Goal: Complete application form: Complete application form

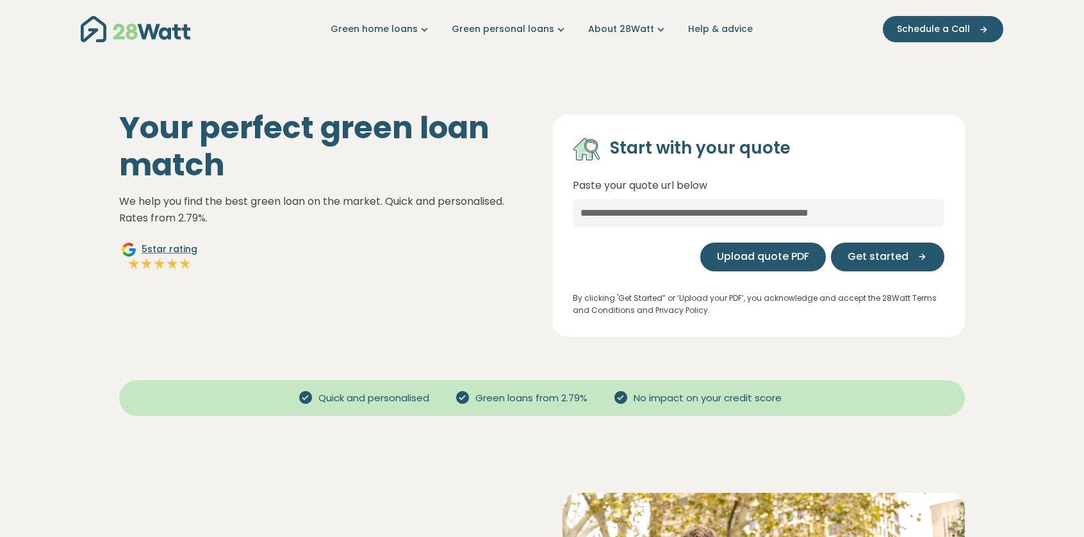
click at [767, 257] on span "Upload quote PDF" at bounding box center [763, 256] width 92 height 15
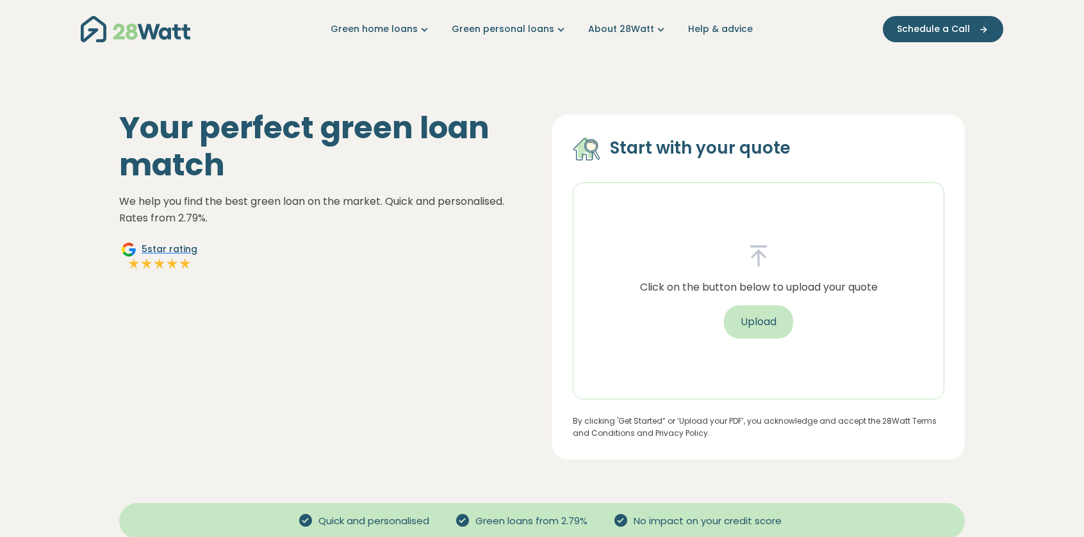
click at [764, 322] on button "Upload" at bounding box center [758, 322] width 69 height 33
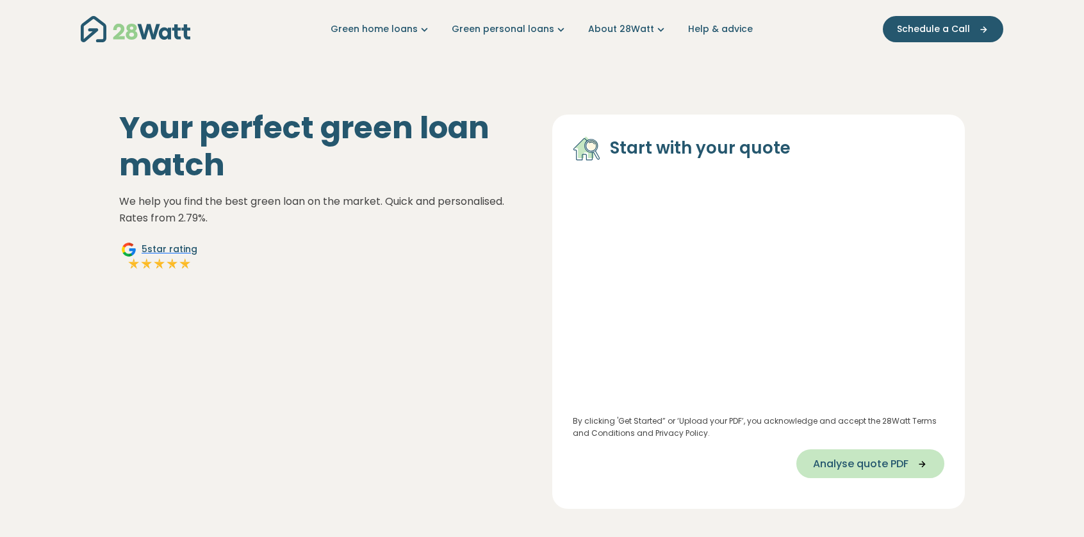
click at [870, 464] on span "Analyse quote PDF" at bounding box center [860, 464] width 95 height 15
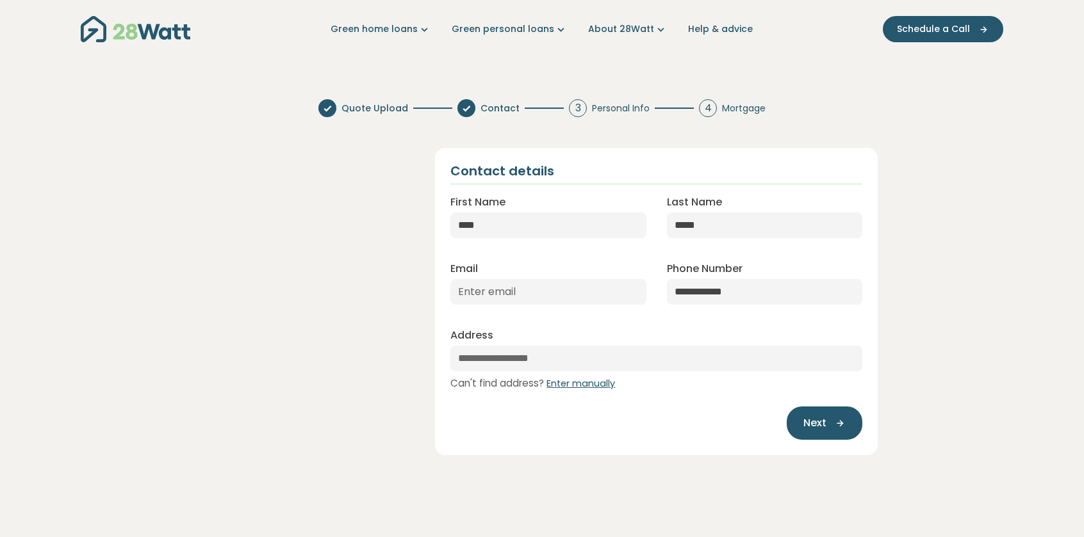
select select "***"
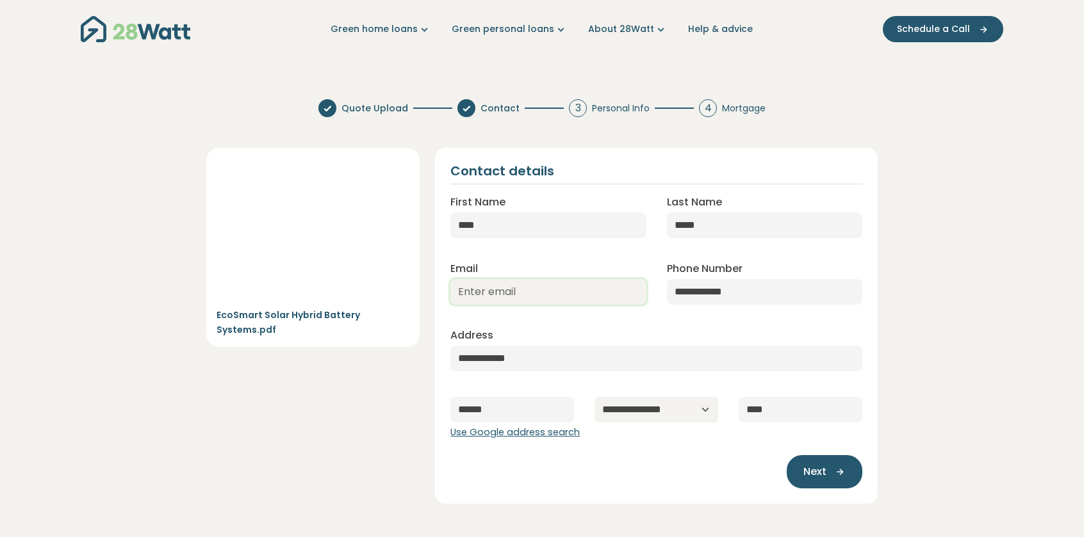
click at [470, 292] on input "Email" at bounding box center [547, 292] width 195 height 26
type input "[EMAIL_ADDRESS][DOMAIN_NAME]"
drag, startPoint x: 753, startPoint y: 285, endPoint x: 648, endPoint y: 290, distance: 105.8
click at [648, 290] on div "**********" at bounding box center [656, 308] width 432 height 268
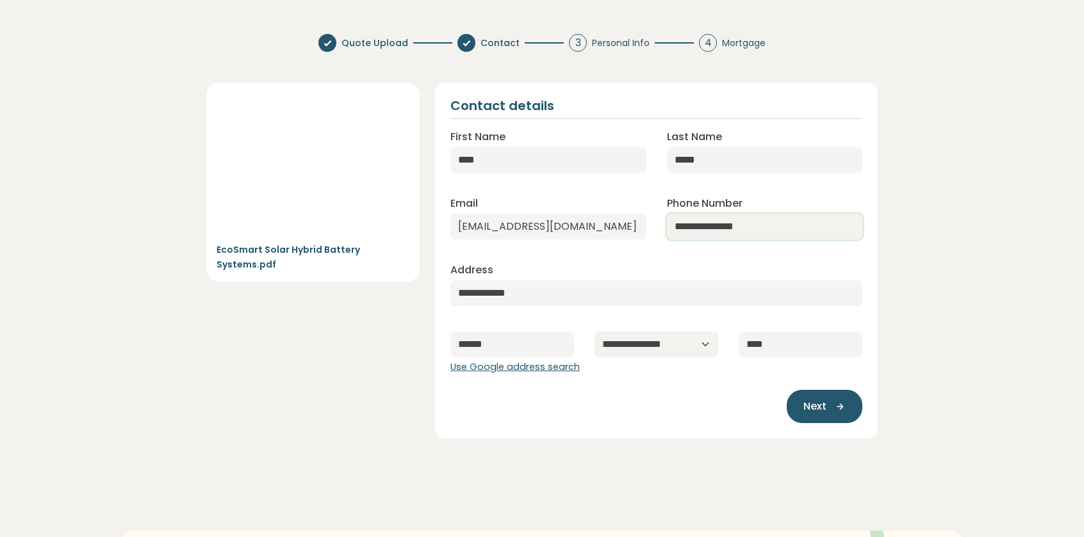
scroll to position [128, 0]
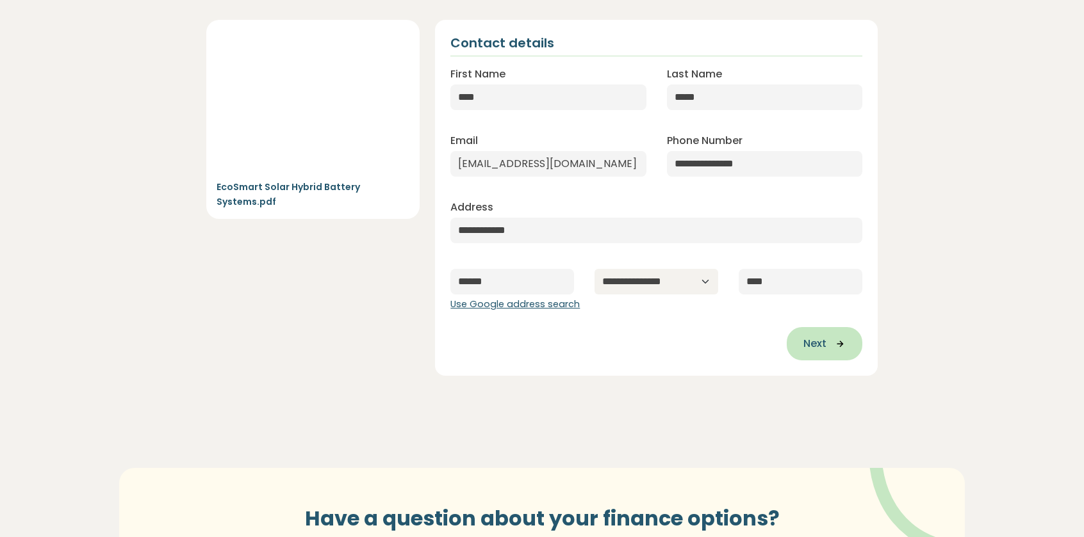
click at [839, 349] on icon "button" at bounding box center [835, 344] width 19 height 12
type input "**********"
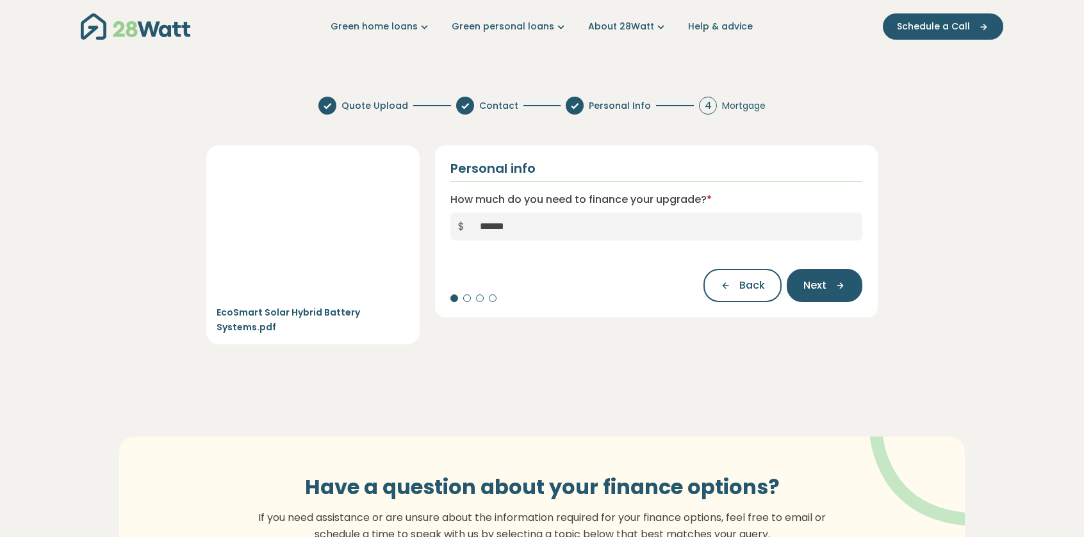
scroll to position [0, 0]
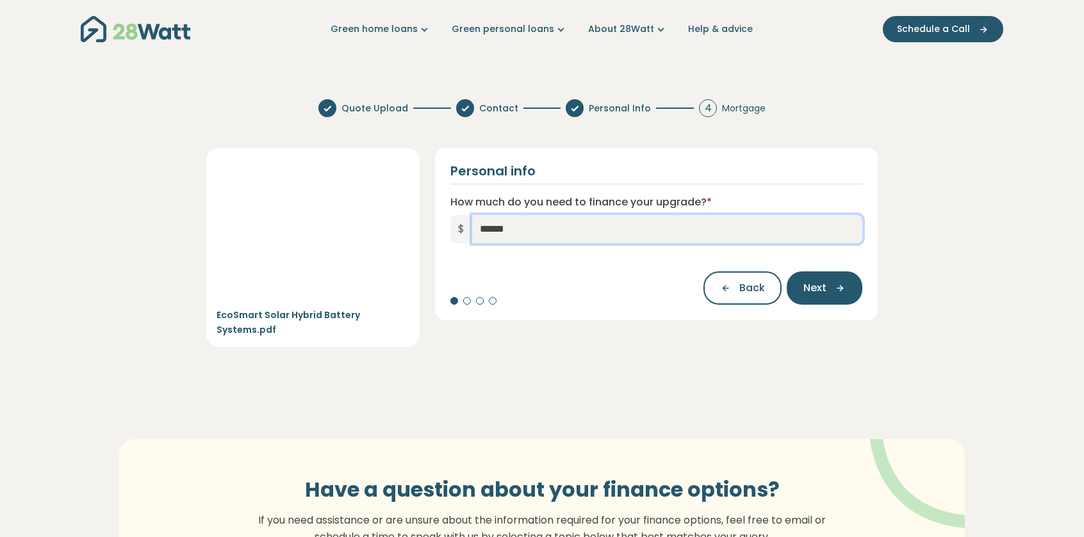
click at [512, 220] on input "******" at bounding box center [667, 229] width 390 height 28
drag, startPoint x: 525, startPoint y: 229, endPoint x: 412, endPoint y: 226, distance: 112.8
click at [174, 64] on div "Green home loans Get started Learn more Use case Products Green personal loans …" at bounding box center [542, 546] width 1084 height 1093
type input "******"
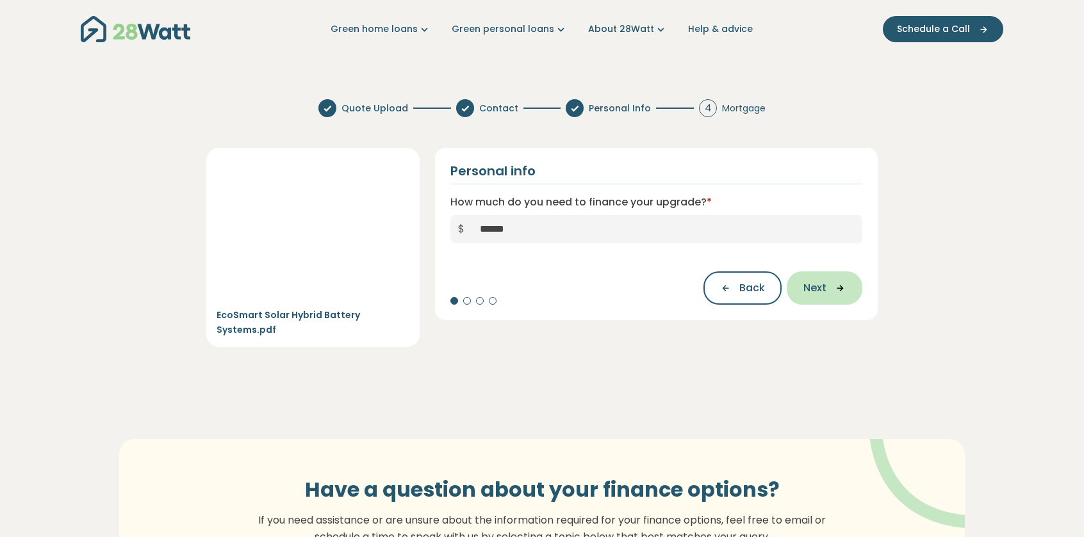
click at [823, 285] on span "Next" at bounding box center [814, 288] width 23 height 15
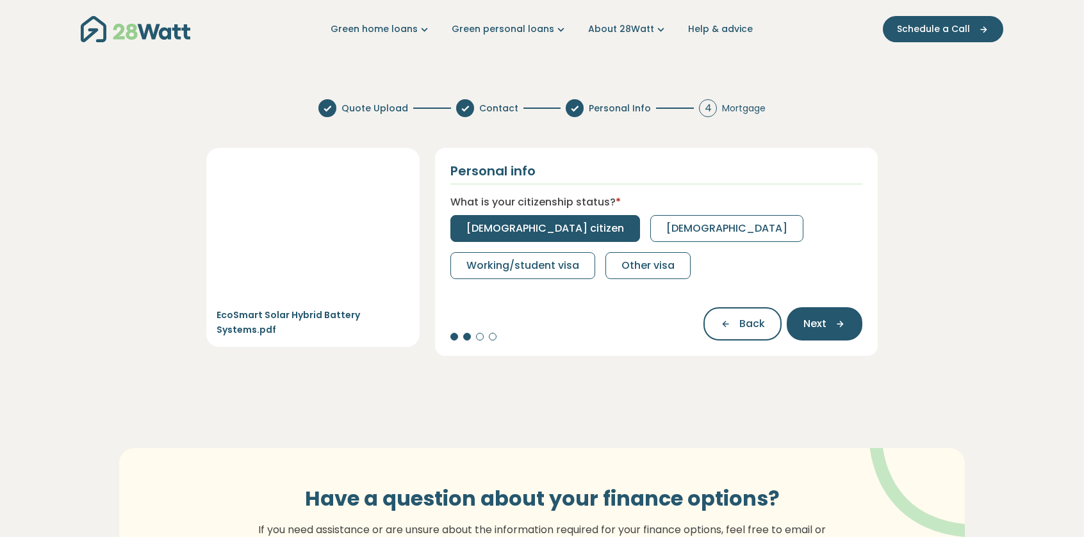
click at [516, 226] on span "[DEMOGRAPHIC_DATA] citizen" at bounding box center [545, 228] width 158 height 15
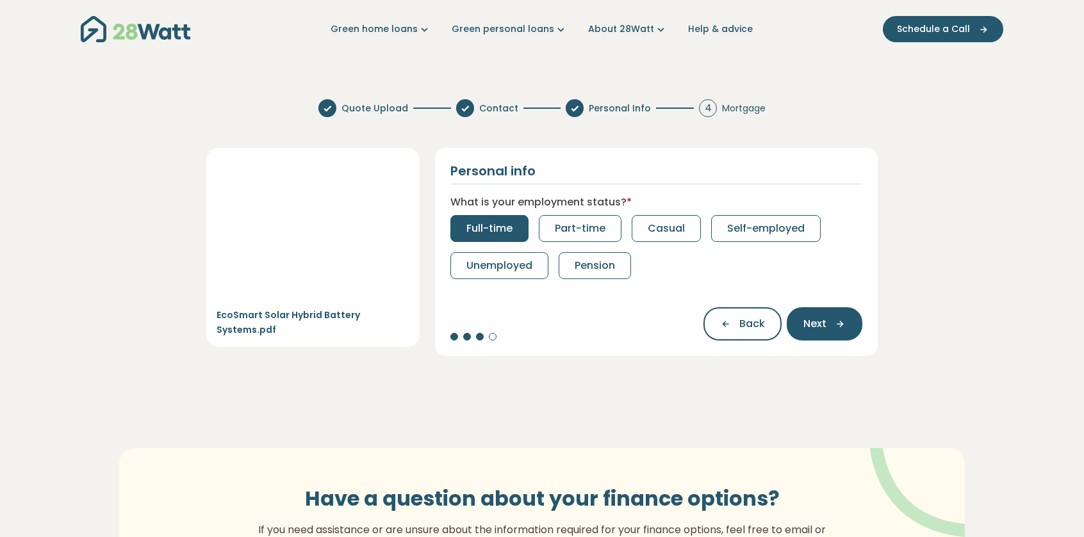
click at [502, 226] on span "Full-time" at bounding box center [489, 228] width 46 height 15
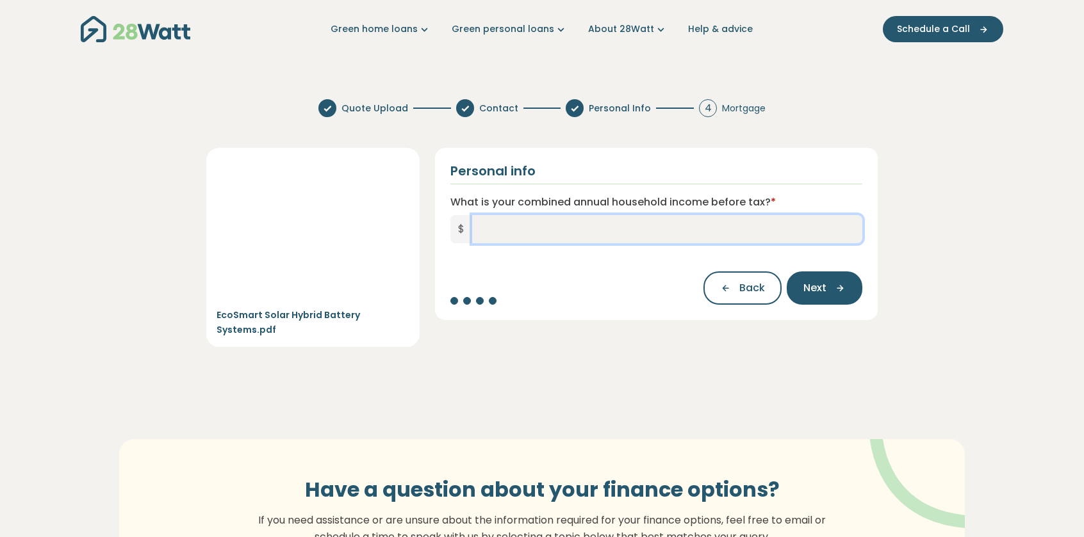
click at [475, 229] on input "What is your combined annual household income before tax? *" at bounding box center [667, 229] width 390 height 28
type input "**********"
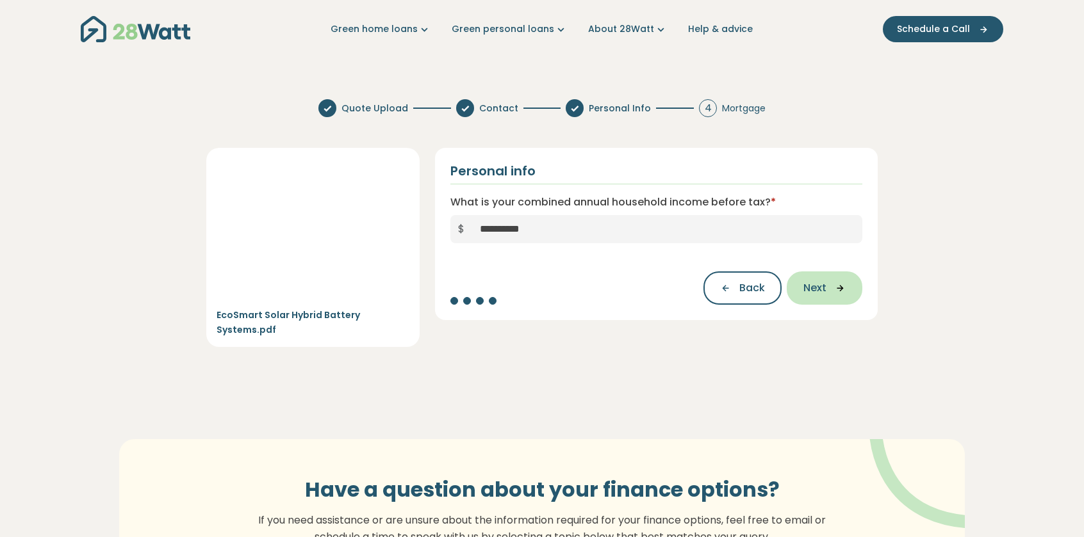
click at [824, 290] on span "Next" at bounding box center [814, 288] width 23 height 15
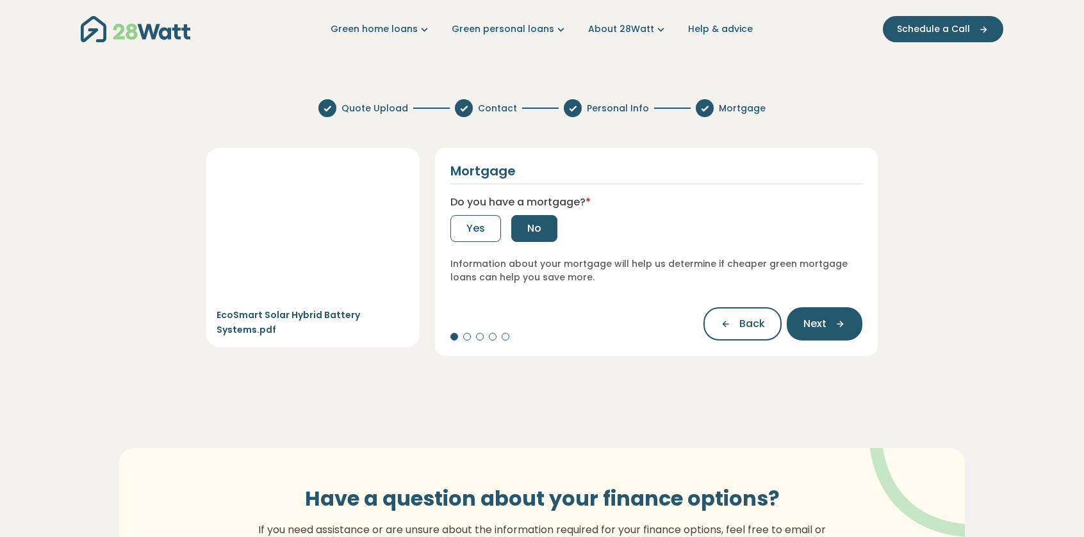
click at [536, 224] on span "No" at bounding box center [534, 228] width 14 height 15
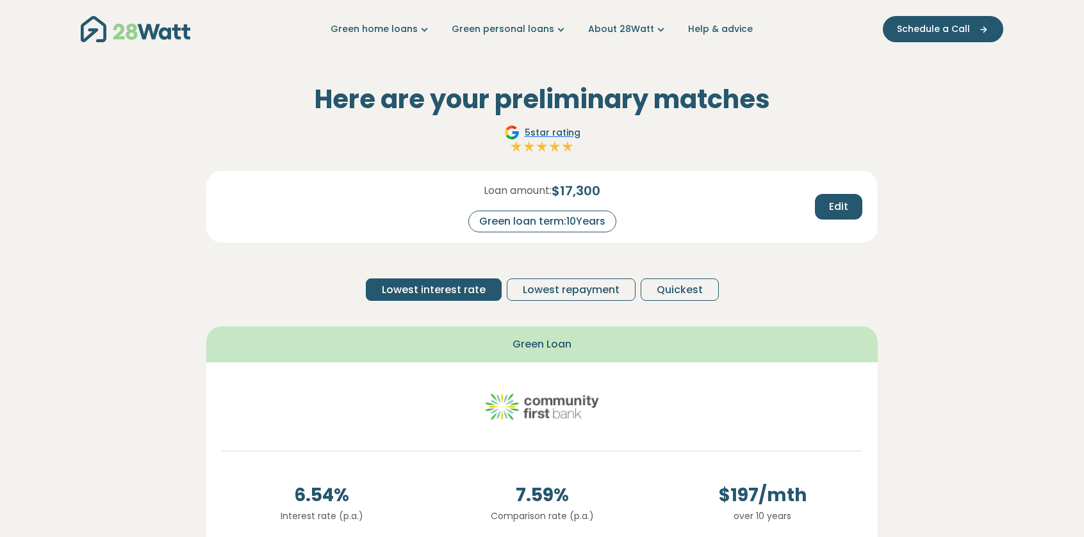
scroll to position [64, 0]
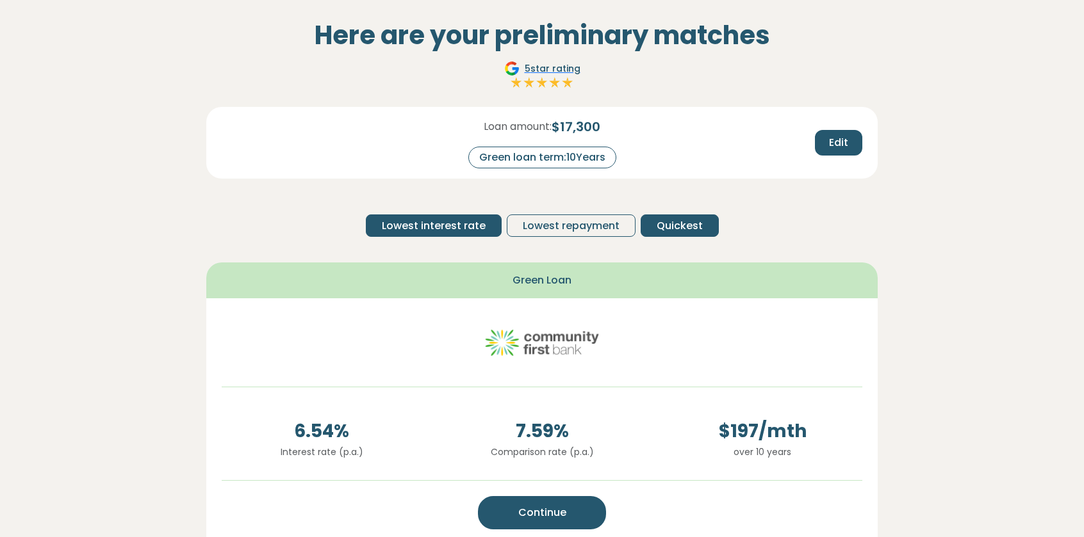
click at [667, 227] on span "Quickest" at bounding box center [680, 225] width 46 height 15
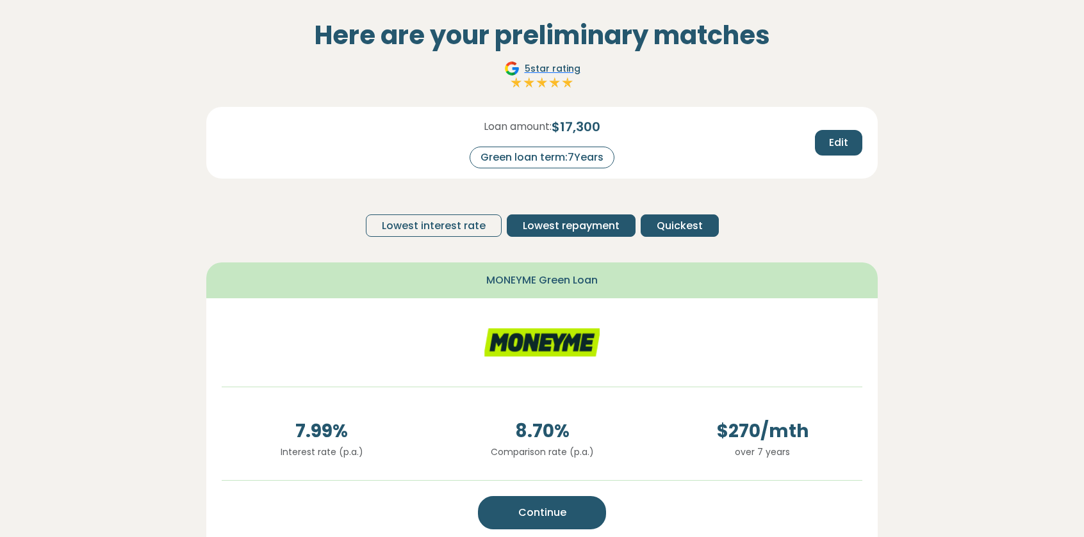
click at [543, 222] on span "Lowest repayment" at bounding box center [571, 225] width 97 height 15
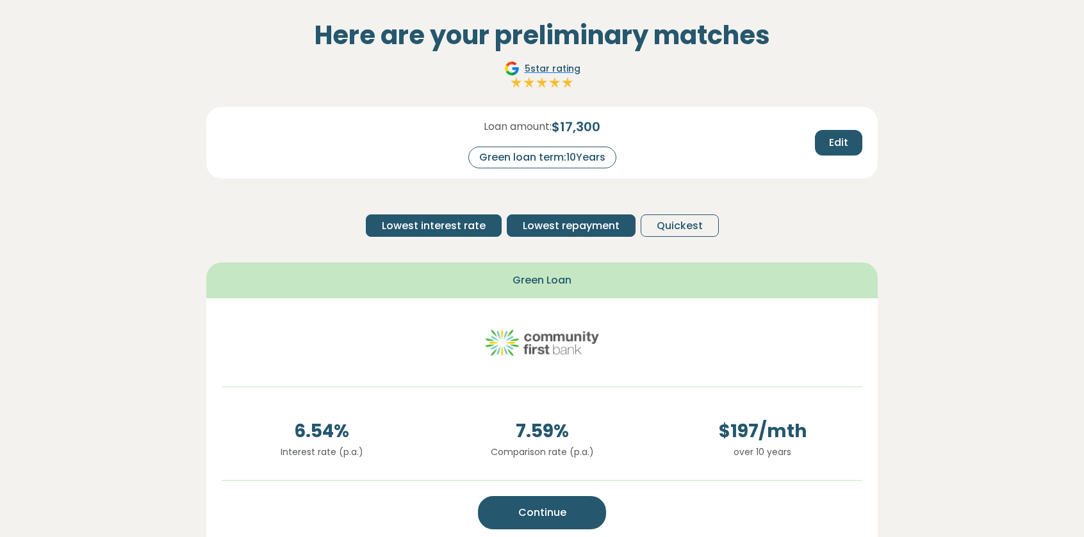
click at [462, 225] on span "Lowest interest rate" at bounding box center [434, 225] width 104 height 15
click at [667, 222] on span "Quickest" at bounding box center [680, 225] width 46 height 15
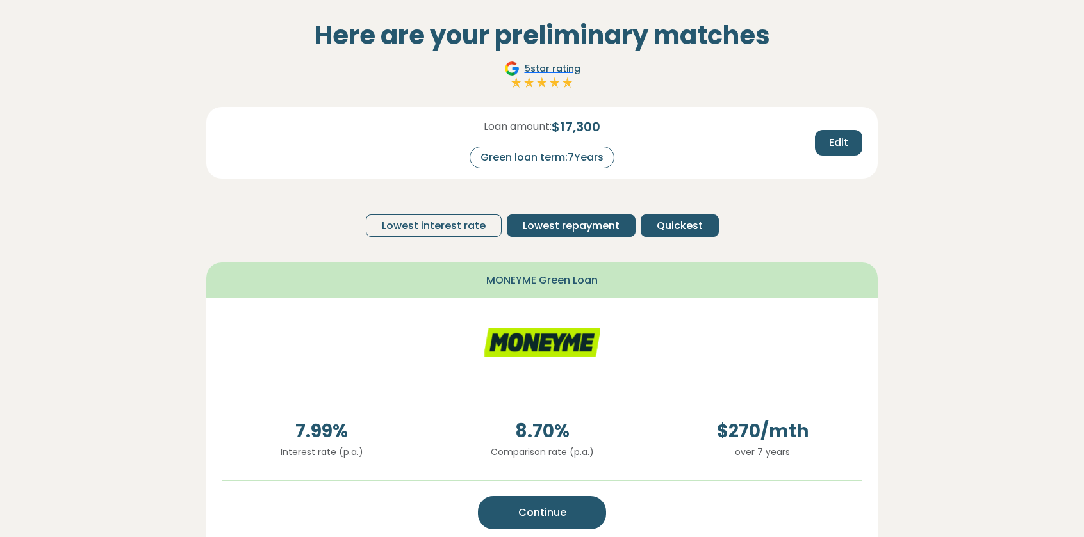
click at [582, 224] on span "Lowest repayment" at bounding box center [571, 225] width 97 height 15
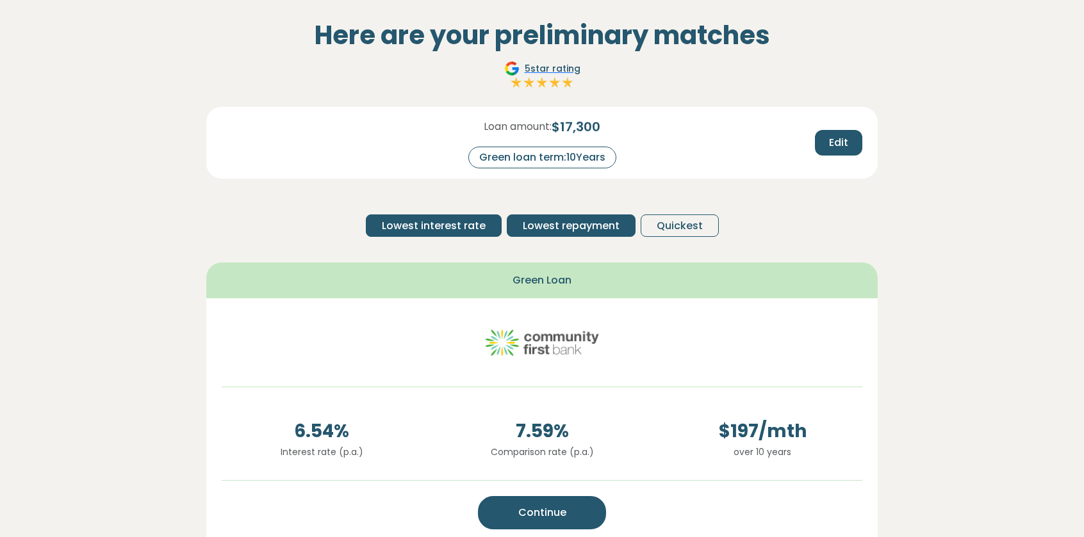
click at [479, 221] on span "Lowest interest rate" at bounding box center [434, 225] width 104 height 15
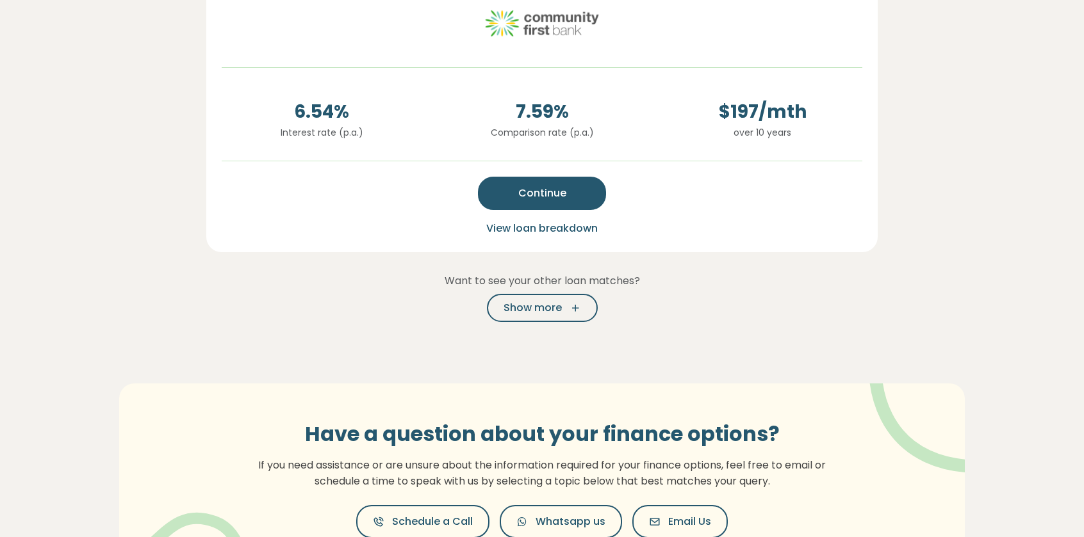
scroll to position [384, 0]
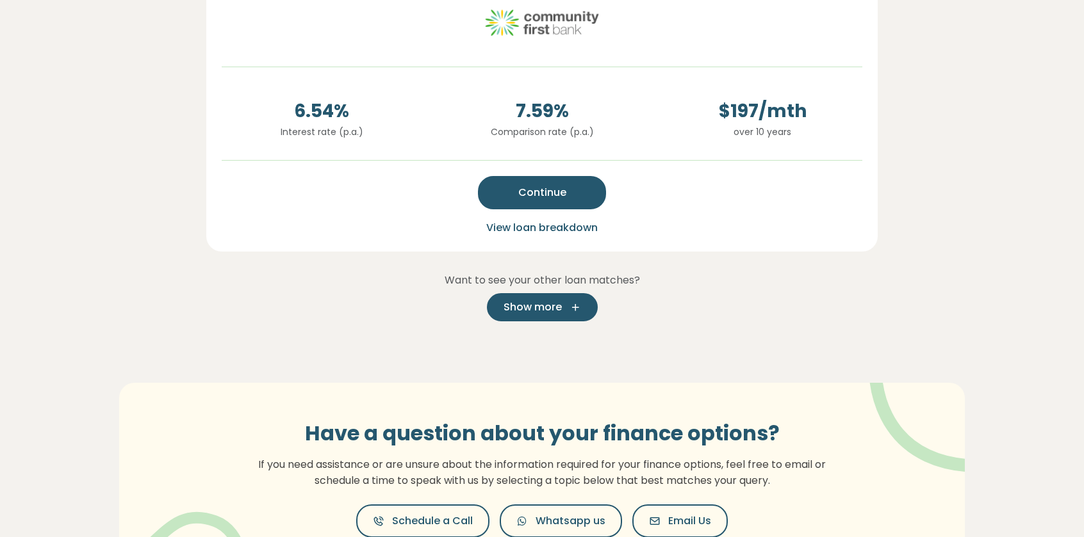
click at [583, 303] on button "Show more" at bounding box center [542, 307] width 111 height 28
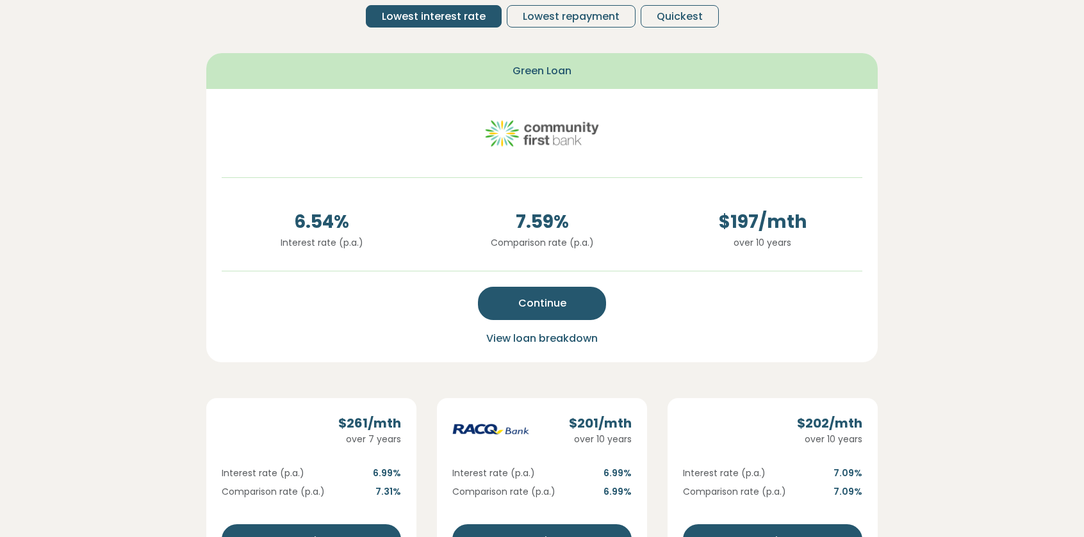
scroll to position [192, 0]
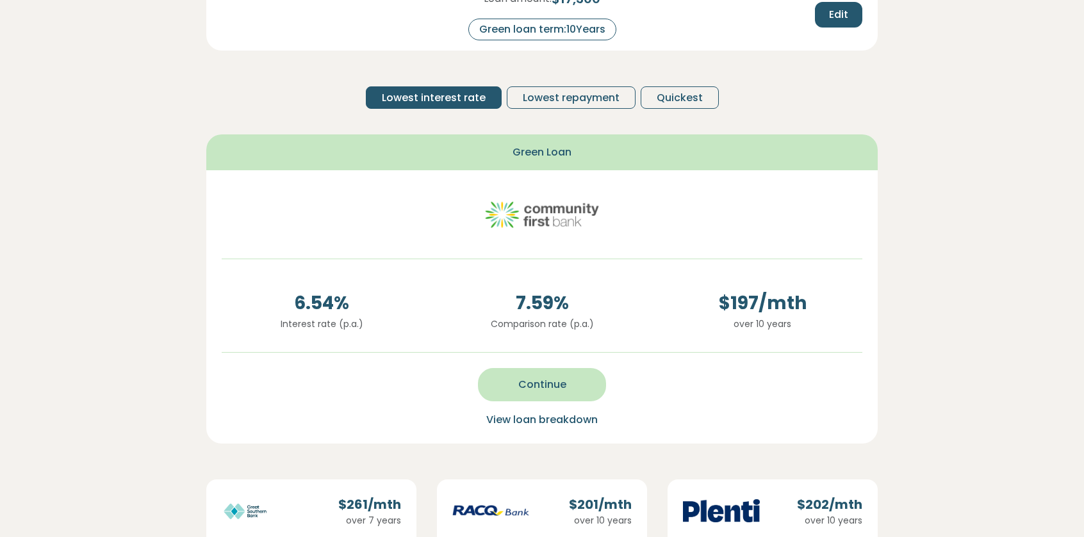
click at [573, 380] on button "Continue" at bounding box center [542, 384] width 128 height 33
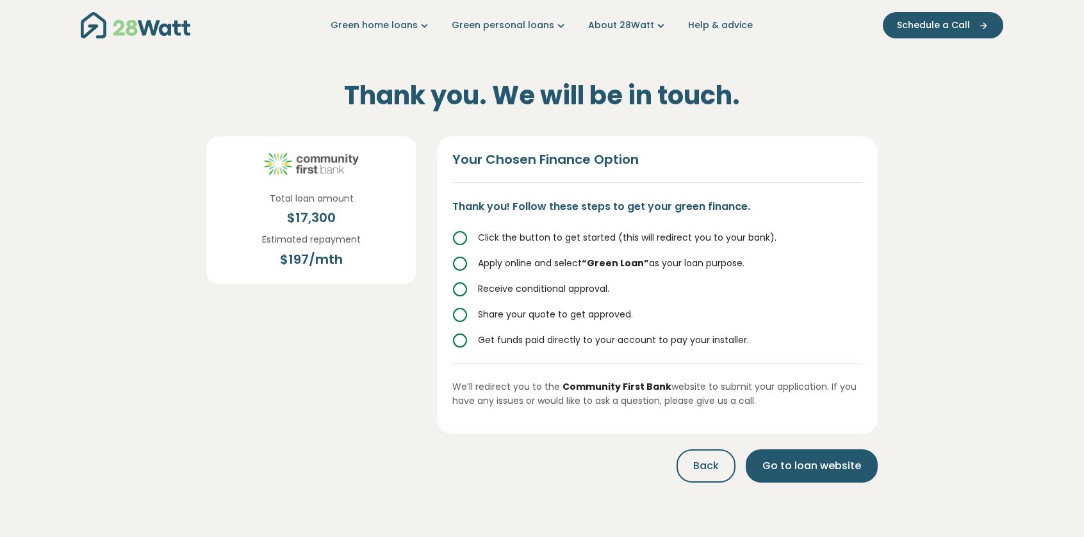
scroll to position [0, 0]
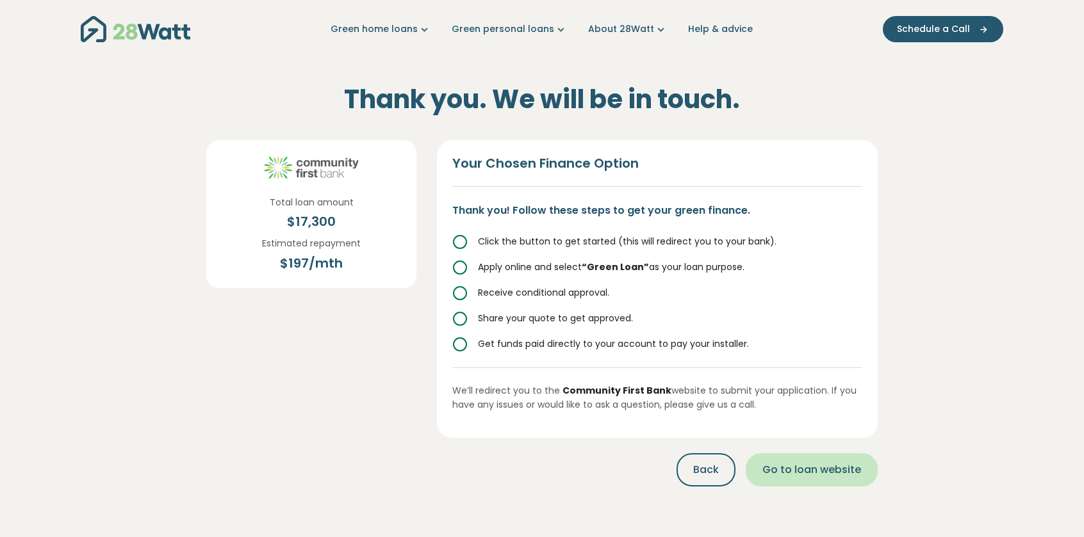
click at [800, 475] on span "Go to loan website" at bounding box center [811, 470] width 99 height 15
